Goal: Transaction & Acquisition: Book appointment/travel/reservation

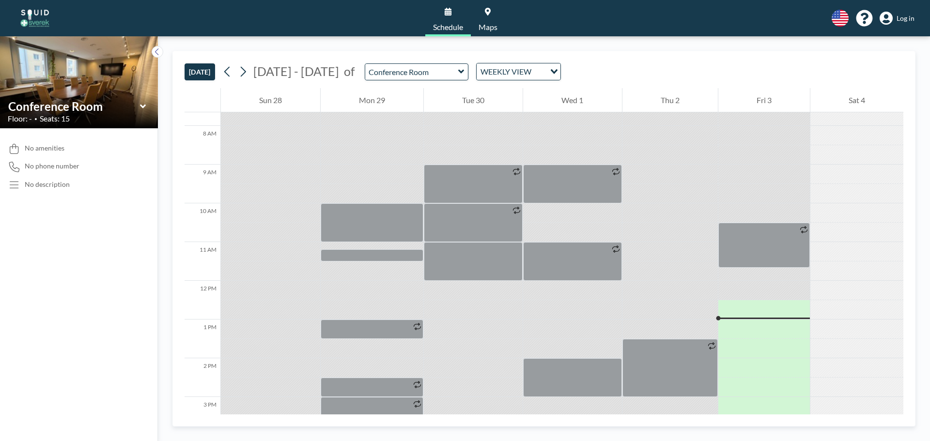
scroll to position [291, 0]
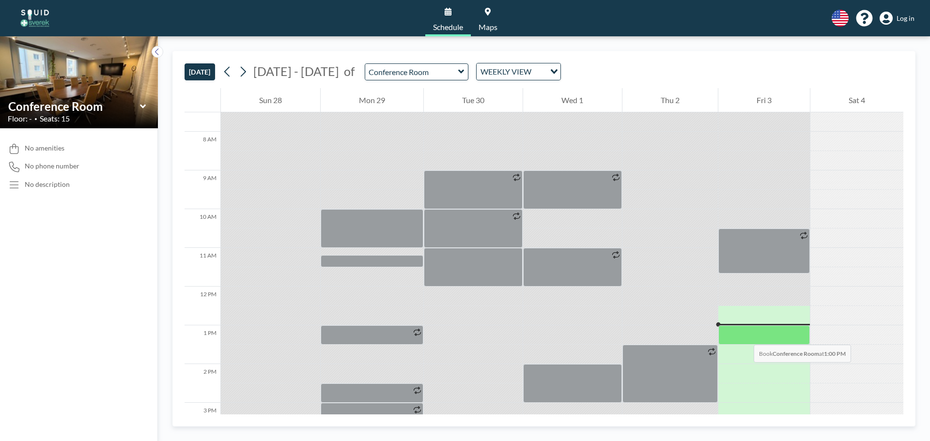
drag, startPoint x: 745, startPoint y: 330, endPoint x: 744, endPoint y: 335, distance: 5.4
click at [744, 335] on div at bounding box center [764, 335] width 92 height 19
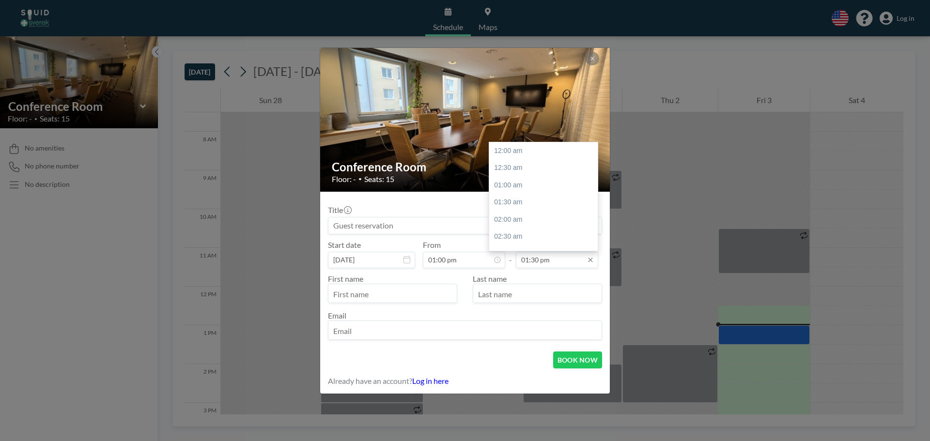
scroll to position [466, 0]
click at [528, 167] on div "02:00 pm" at bounding box center [545, 167] width 113 height 17
type input "02:00 pm"
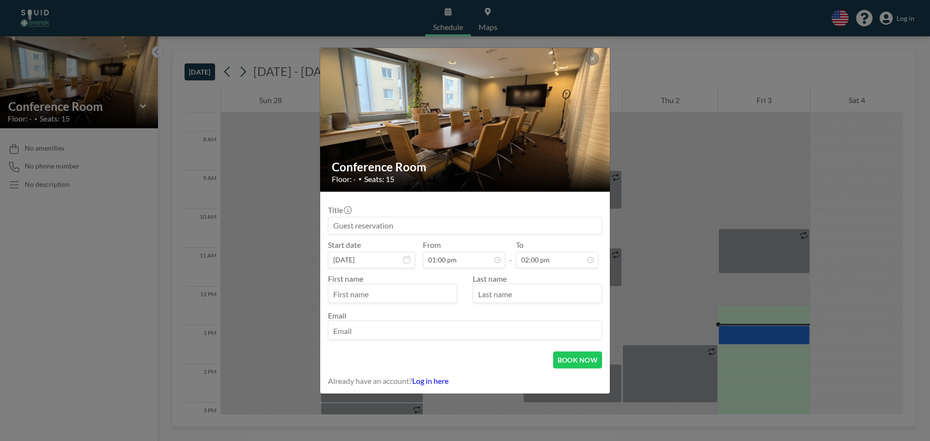
scroll to position [483, 0]
click at [381, 295] on input "text" at bounding box center [392, 294] width 128 height 16
click at [378, 292] on input "text" at bounding box center [392, 294] width 128 height 16
type input "[PERSON_NAME]"
type input "Eklundh"
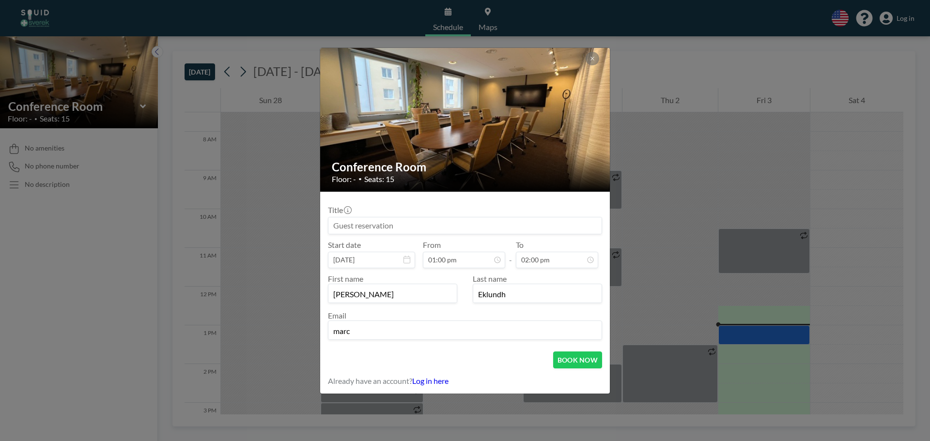
type input "[PERSON_NAME][EMAIL_ADDRESS][DOMAIN_NAME]"
click at [583, 359] on button "BOOK NOW" at bounding box center [577, 360] width 49 height 17
